Goal: Check status: Check status

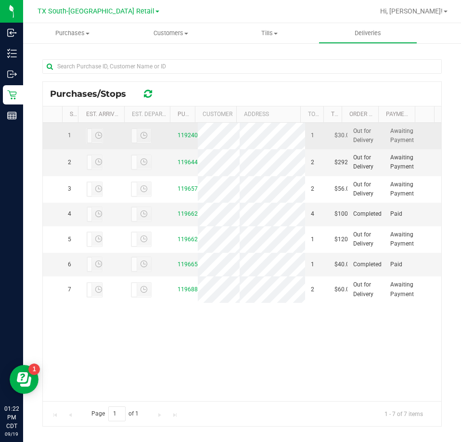
scroll to position [203, 0]
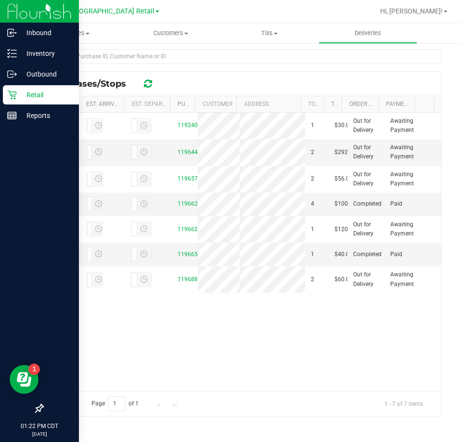
click at [40, 97] on p "Retail" at bounding box center [46, 95] width 58 height 12
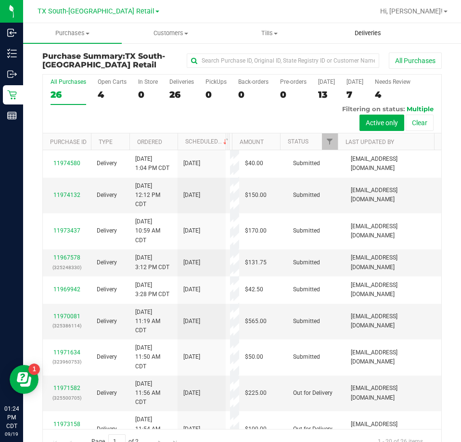
click at [374, 34] on span "Deliveries" at bounding box center [368, 33] width 52 height 9
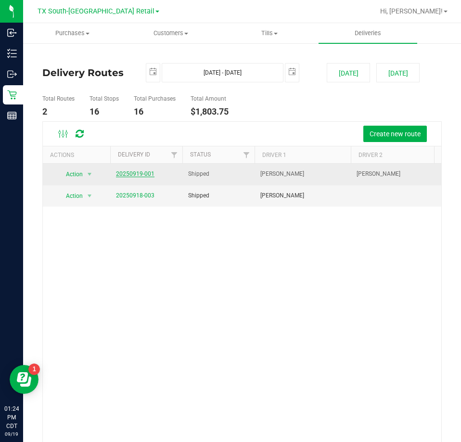
click at [124, 173] on link "20250919-001" at bounding box center [135, 173] width 39 height 7
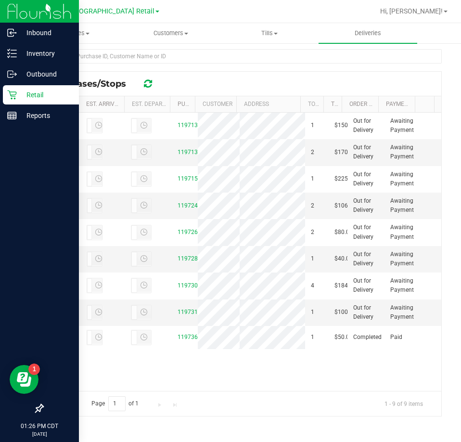
click at [15, 100] on div "Retail" at bounding box center [41, 94] width 76 height 19
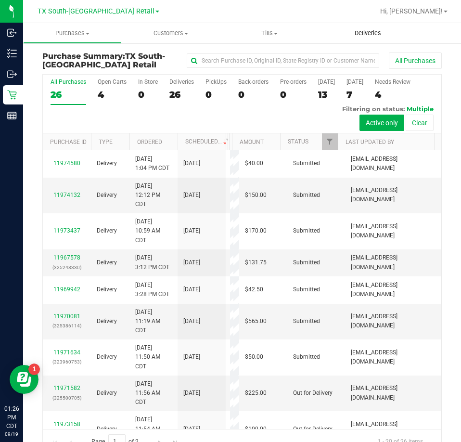
click at [368, 36] on span "Deliveries" at bounding box center [368, 33] width 52 height 9
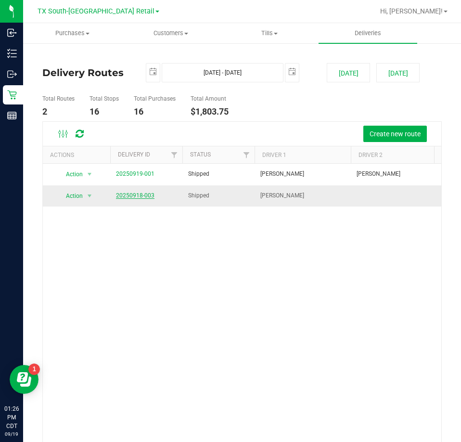
click at [132, 194] on link "20250918-003" at bounding box center [135, 195] width 39 height 7
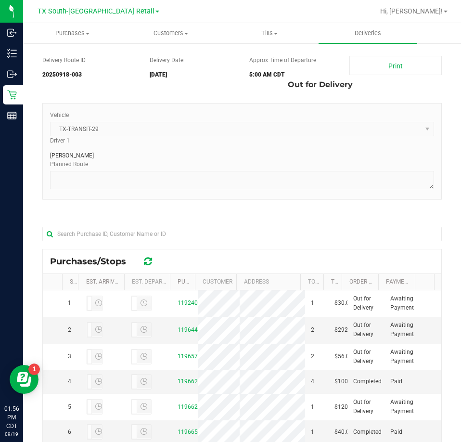
scroll to position [144, 0]
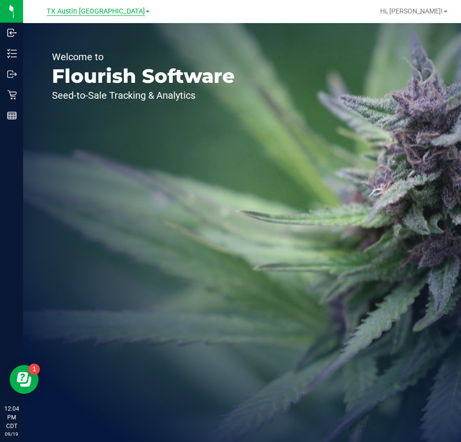
click at [90, 13] on span "TX Austin [GEOGRAPHIC_DATA]" at bounding box center [96, 11] width 98 height 9
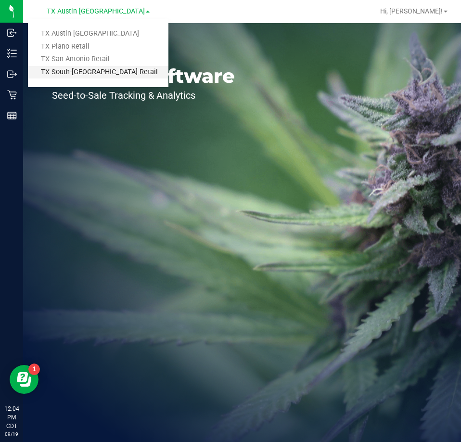
click at [86, 77] on link "TX South-[GEOGRAPHIC_DATA] Retail" at bounding box center [98, 72] width 141 height 13
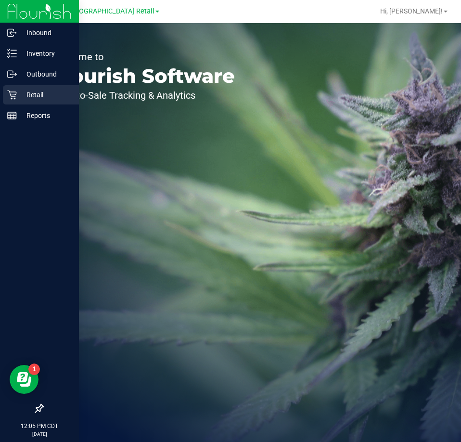
click at [34, 97] on p "Retail" at bounding box center [46, 95] width 58 height 12
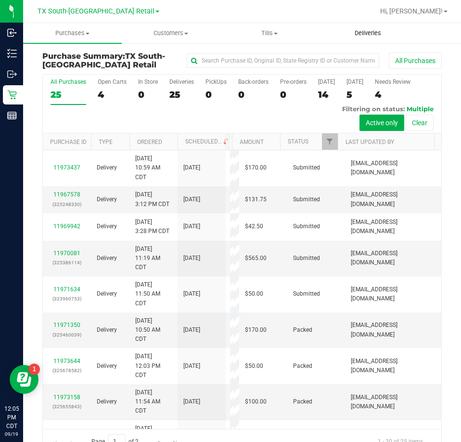
click at [356, 34] on span "Deliveries" at bounding box center [368, 33] width 52 height 9
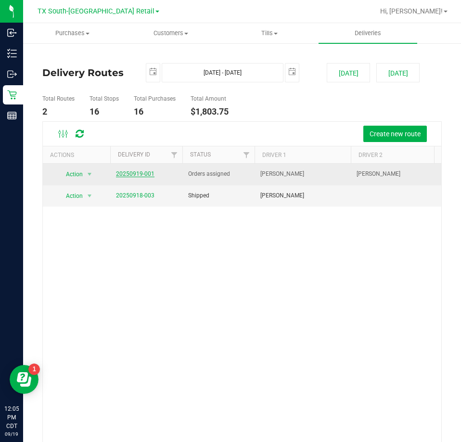
click at [142, 172] on link "20250919-001" at bounding box center [135, 173] width 39 height 7
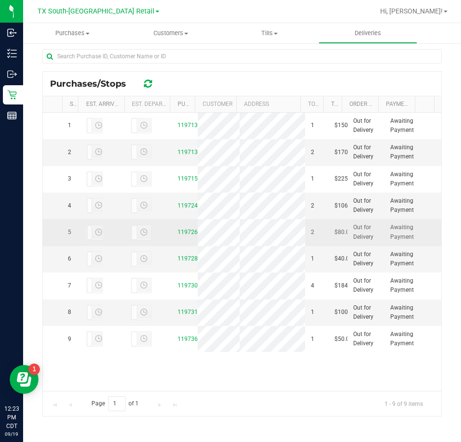
scroll to position [72, 0]
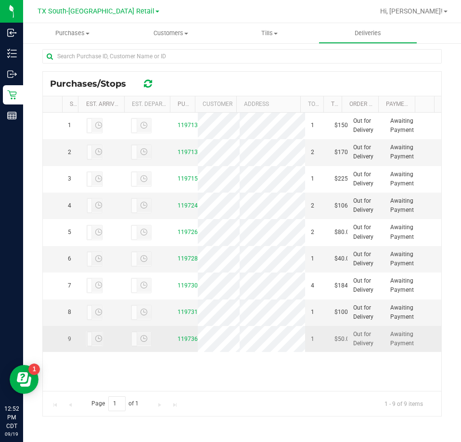
click at [181, 344] on div "11973644" at bounding box center [185, 339] width 14 height 9
click at [184, 342] on link "11973644" at bounding box center [191, 338] width 27 height 7
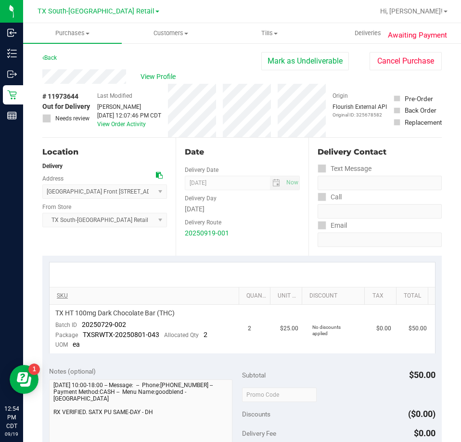
scroll to position [48, 0]
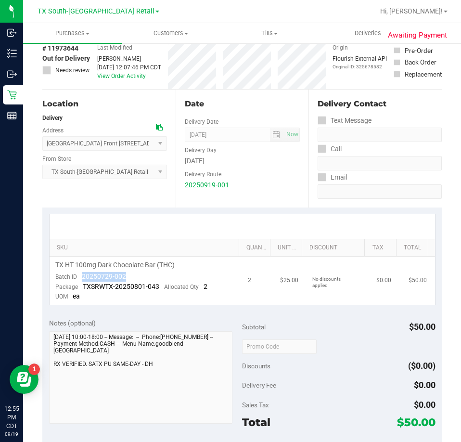
drag, startPoint x: 124, startPoint y: 278, endPoint x: 82, endPoint y: 279, distance: 41.9
click at [82, 279] on span "20250729-002" at bounding box center [104, 276] width 44 height 8
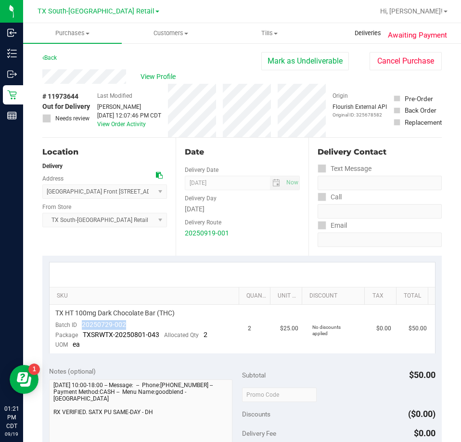
click at [369, 34] on span "Deliveries" at bounding box center [368, 33] width 52 height 9
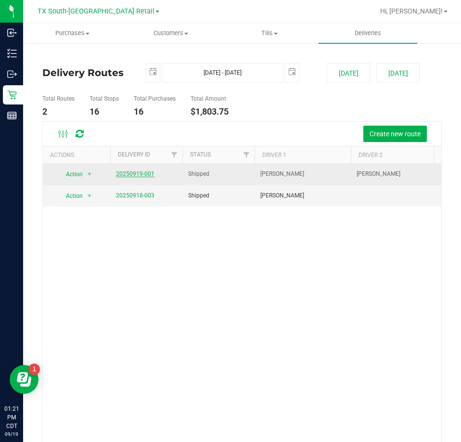
click at [147, 174] on link "20250919-001" at bounding box center [135, 173] width 39 height 7
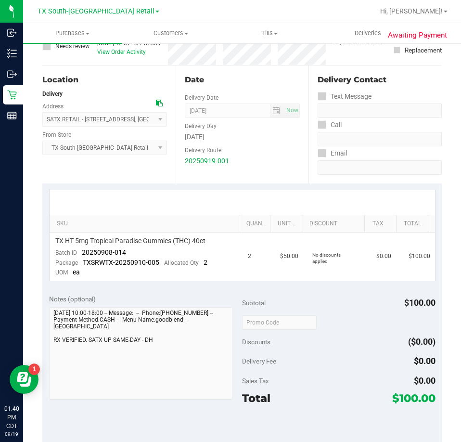
scroll to position [96, 0]
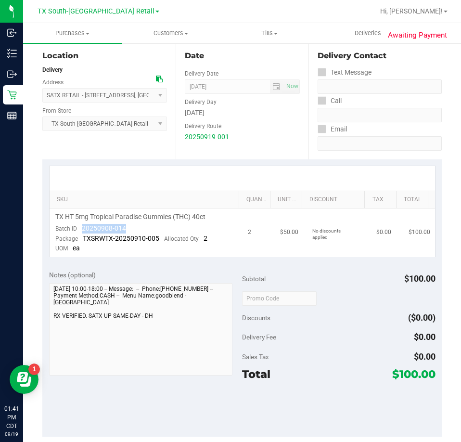
drag, startPoint x: 131, startPoint y: 230, endPoint x: 81, endPoint y: 233, distance: 49.7
click at [81, 233] on td "TX HT 5mg Tropical Paradise Gummies (THC) 40ct Batch ID 20250908-014 Package TX…" at bounding box center [146, 232] width 193 height 49
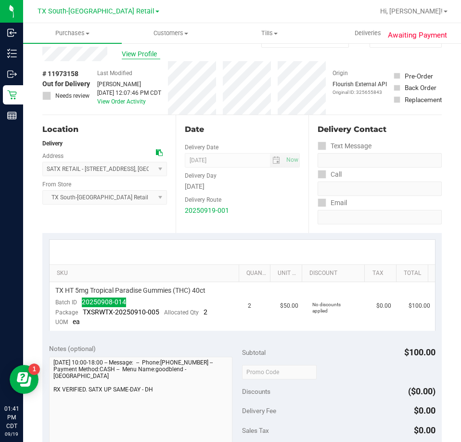
scroll to position [0, 0]
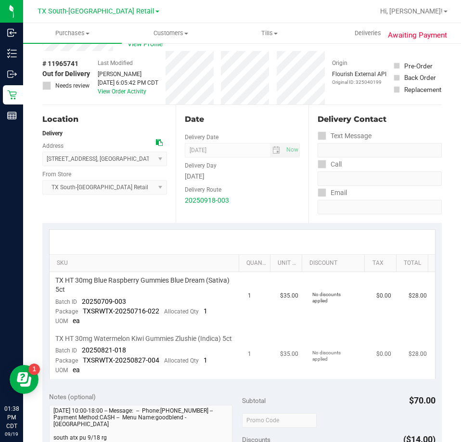
scroll to position [96, 0]
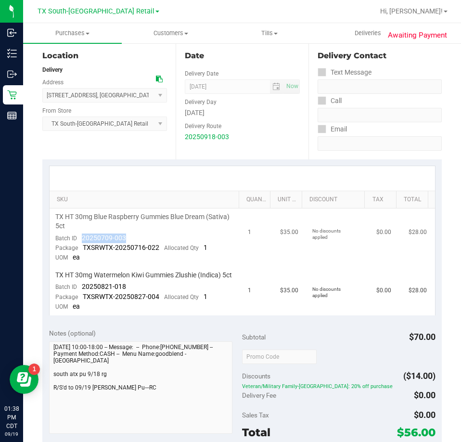
drag, startPoint x: 128, startPoint y: 238, endPoint x: 82, endPoint y: 241, distance: 45.8
click at [82, 241] on td "TX HT 30mg Blue Raspberry Gummies Blue Dream (Sativa) 5ct Batch ID 20250709-003…" at bounding box center [146, 237] width 193 height 58
drag, startPoint x: 135, startPoint y: 297, endPoint x: 81, endPoint y: 294, distance: 53.5
click at [81, 294] on td "TX HT 30mg Watermelon Kiwi Gummies Zlushie (Indica) 5ct Batch ID 20250821-018 P…" at bounding box center [146, 291] width 193 height 49
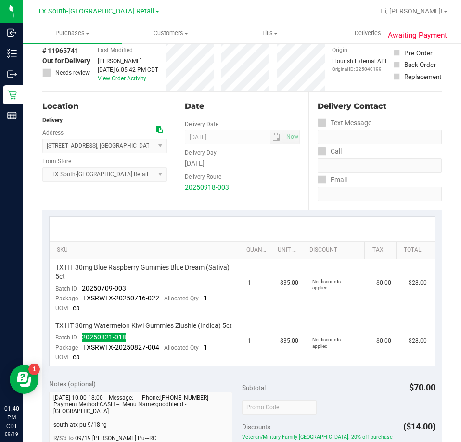
scroll to position [0, 0]
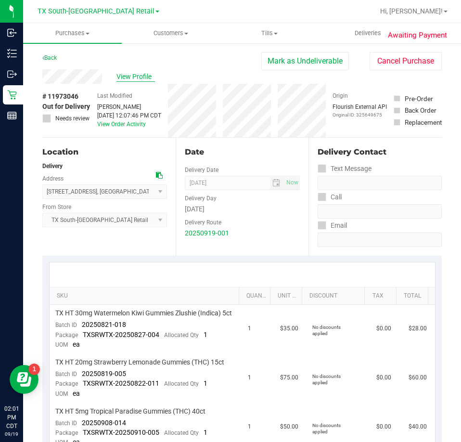
click at [132, 80] on span "View Profile" at bounding box center [135, 77] width 39 height 10
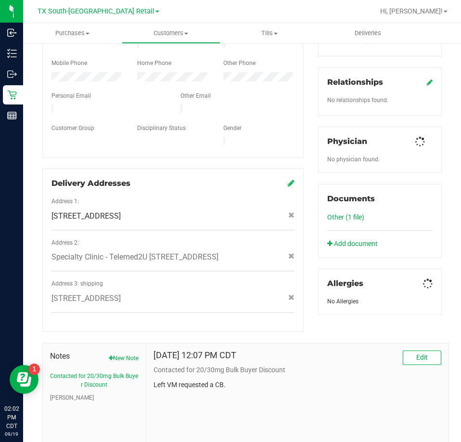
scroll to position [281, 0]
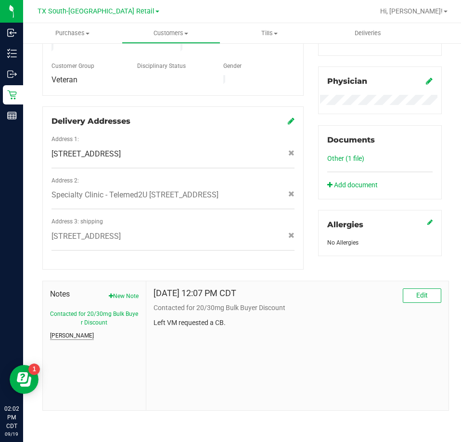
click at [59, 338] on button "CURT" at bounding box center [72, 335] width 44 height 9
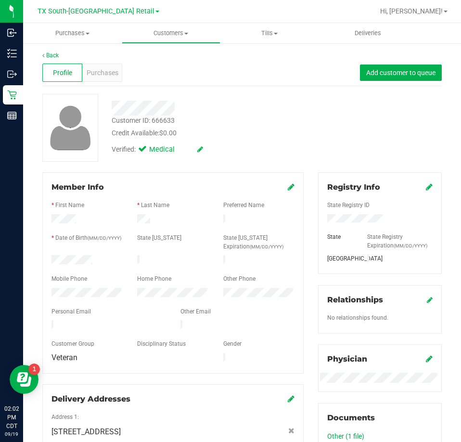
scroll to position [0, 0]
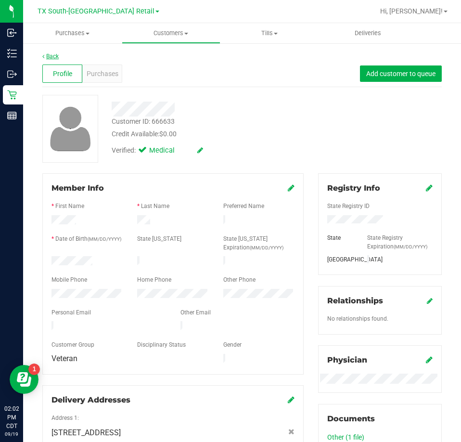
click at [49, 59] on link "Back" at bounding box center [50, 56] width 16 height 7
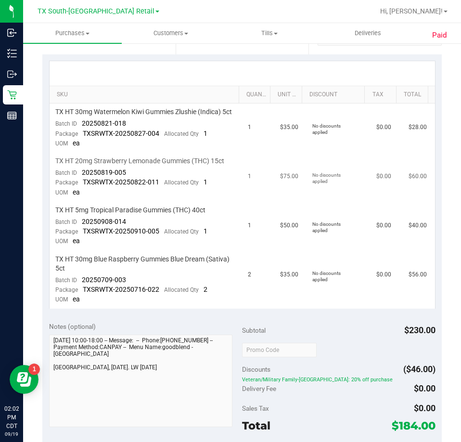
scroll to position [193, 0]
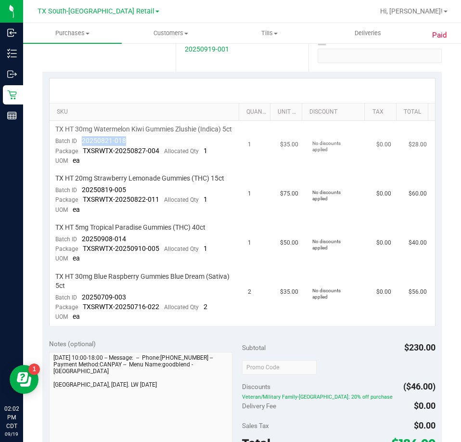
drag, startPoint x: 124, startPoint y: 150, endPoint x: 80, endPoint y: 152, distance: 43.4
click at [80, 152] on td "TX HT 30mg Watermelon Kiwi Gummies Zlushie (Indica) 5ct Batch ID 20250821-018 P…" at bounding box center [146, 145] width 193 height 49
drag, startPoint x: 129, startPoint y: 195, endPoint x: 81, endPoint y: 197, distance: 48.2
click at [81, 197] on td "TX HT 20mg Strawberry Lemonade Gummies (THC) 15ct Batch ID 20250819-005 Package…" at bounding box center [146, 194] width 193 height 49
drag, startPoint x: 141, startPoint y: 245, endPoint x: 80, endPoint y: 247, distance: 60.2
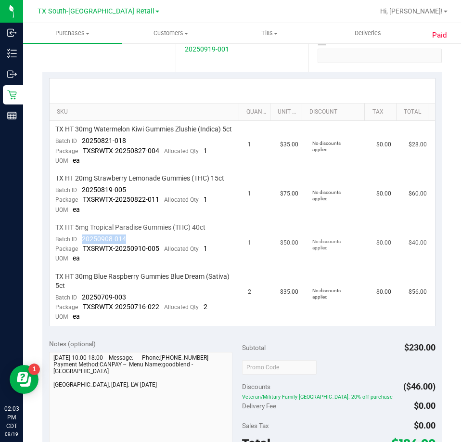
click at [80, 247] on td "TX HT 5mg Tropical Paradise Gummies (THC) 40ct Batch ID 20250908-014 Package TX…" at bounding box center [146, 243] width 193 height 49
drag, startPoint x: 124, startPoint y: 304, endPoint x: 78, endPoint y: 306, distance: 45.3
click at [78, 302] on div "Batch ID 20250709-003" at bounding box center [90, 298] width 71 height 10
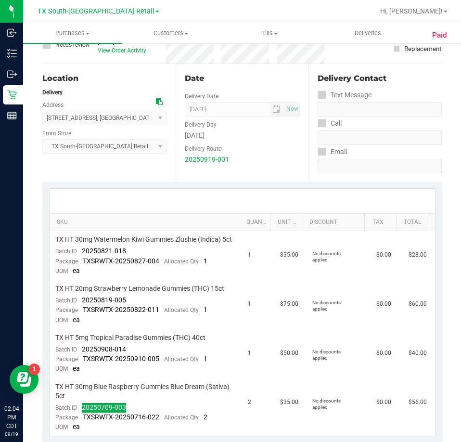
scroll to position [0, 0]
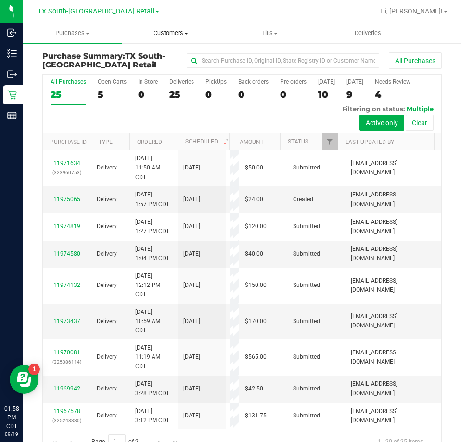
click at [160, 35] on span "Customers" at bounding box center [171, 33] width 98 height 9
click at [161, 59] on span "All customers" at bounding box center [156, 58] width 69 height 8
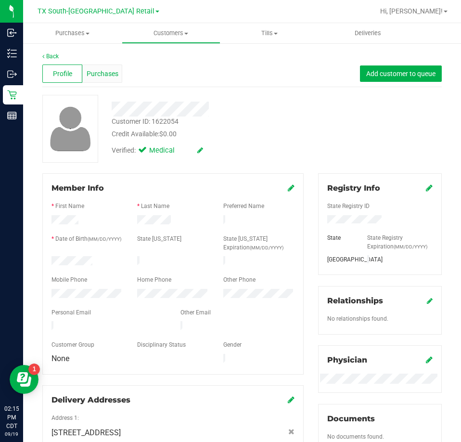
click at [109, 80] on div "Purchases" at bounding box center [102, 74] width 40 height 18
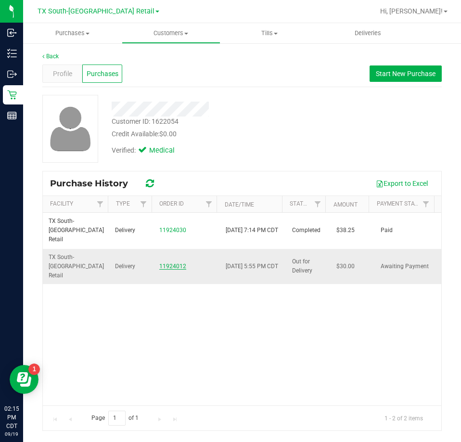
click at [174, 263] on link "11924012" at bounding box center [172, 266] width 27 height 7
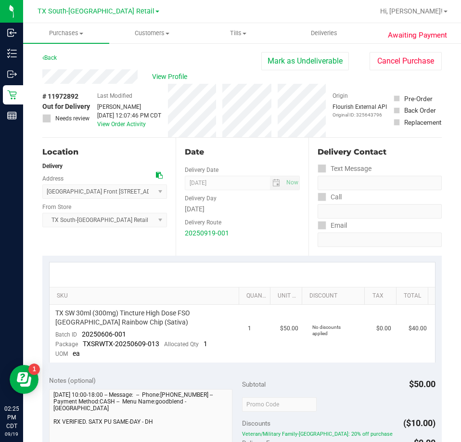
click at [87, 77] on div "View Profile" at bounding box center [151, 76] width 219 height 14
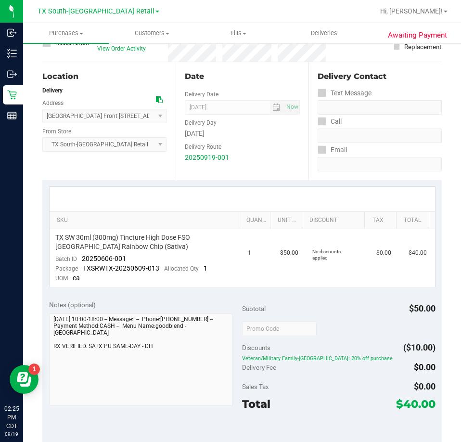
scroll to position [123, 0]
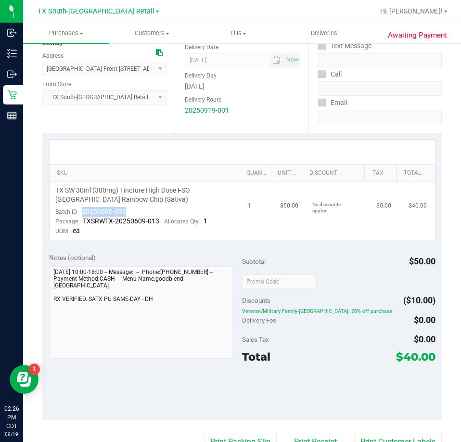
drag, startPoint x: 138, startPoint y: 212, endPoint x: 83, endPoint y: 211, distance: 54.9
click at [77, 210] on td "TX SW 30ml (300mg) Tincture High Dose FSO [GEOGRAPHIC_DATA] Rainbow Chip (Sativ…" at bounding box center [146, 211] width 193 height 58
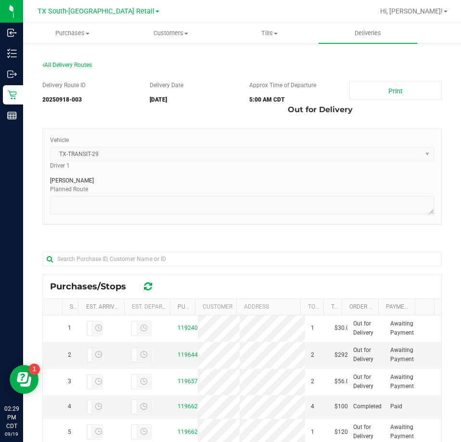
scroll to position [144, 0]
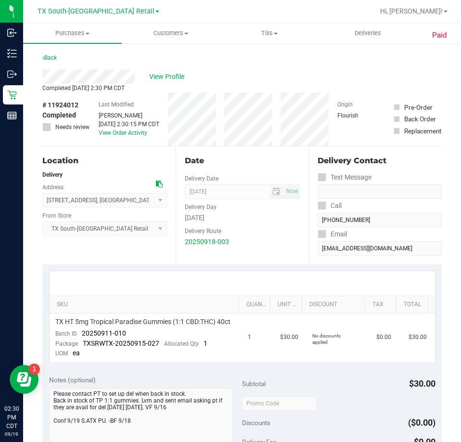
click at [87, 78] on div "View Profile" at bounding box center [242, 76] width 400 height 14
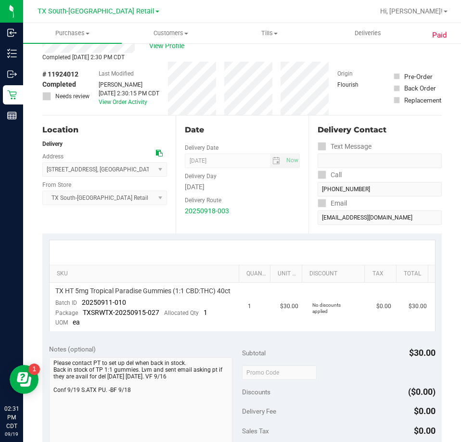
scroll to position [48, 0]
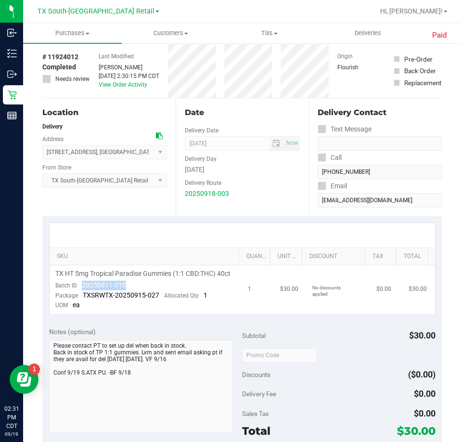
drag, startPoint x: 126, startPoint y: 292, endPoint x: 83, endPoint y: 298, distance: 43.3
click at [83, 298] on td "TX HT 5mg Tropical Paradise Gummies (1:1 CBD:THC) 40ct Batch ID 20250911-010 Pa…" at bounding box center [146, 289] width 193 height 49
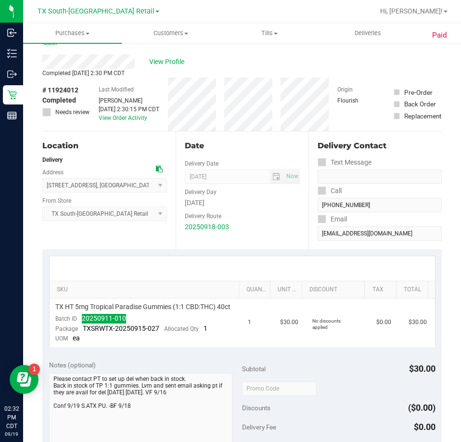
scroll to position [0, 0]
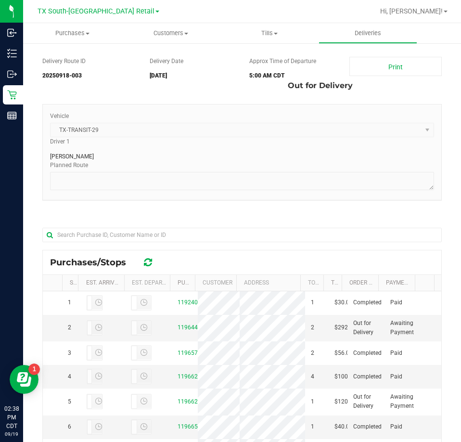
scroll to position [48, 0]
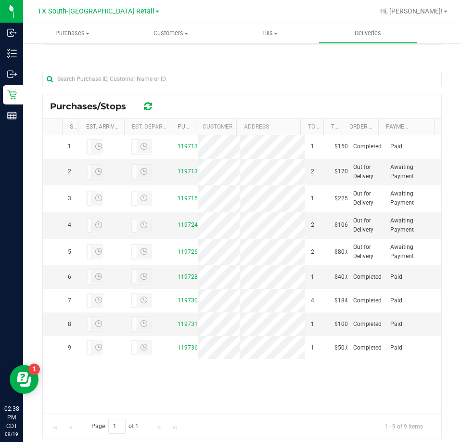
scroll to position [226, 0]
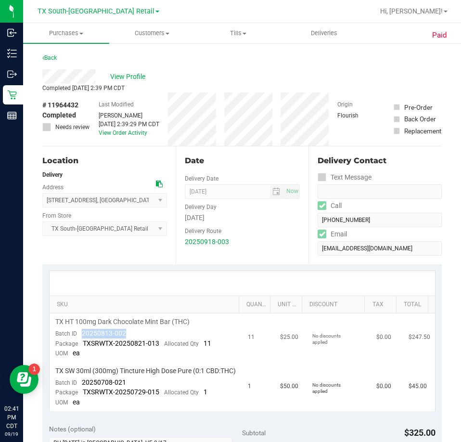
drag, startPoint x: 127, startPoint y: 334, endPoint x: 80, endPoint y: 335, distance: 47.2
click at [80, 335] on td "TX HT 100mg Dark Chocolate Mint Bar (THC) Batch ID 20250813-002 Package TXSRWTX…" at bounding box center [146, 337] width 193 height 49
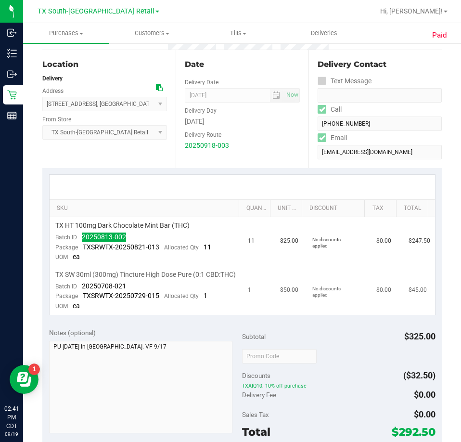
scroll to position [144, 0]
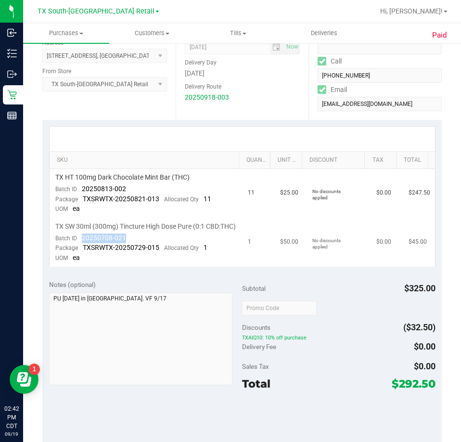
drag, startPoint x: 127, startPoint y: 249, endPoint x: 81, endPoint y: 251, distance: 45.8
click at [81, 251] on td "TX SW 30ml (300mg) Tincture High Dose Pure (0:1 CBD:THC) Batch ID 20250708-021 …" at bounding box center [146, 242] width 193 height 49
